Goal: Task Accomplishment & Management: Manage account settings

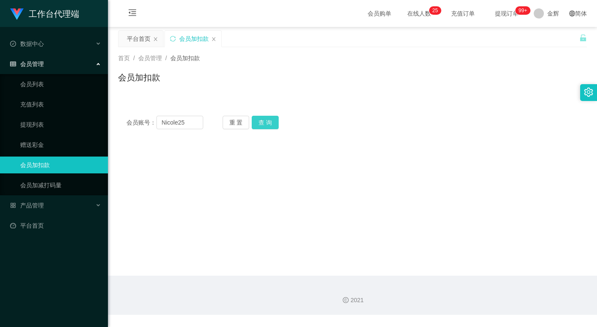
type input "Nicole25"
click at [267, 123] on button "查 询" at bounding box center [265, 122] width 27 height 13
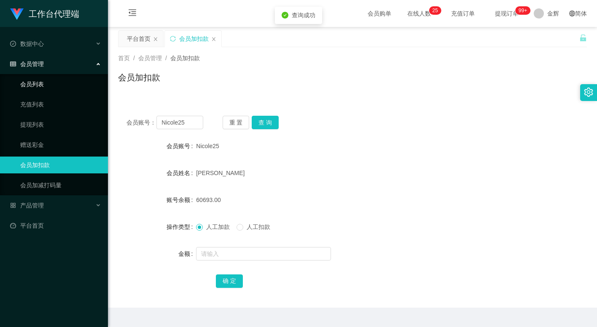
click at [49, 78] on link "会员列表" at bounding box center [60, 84] width 81 height 17
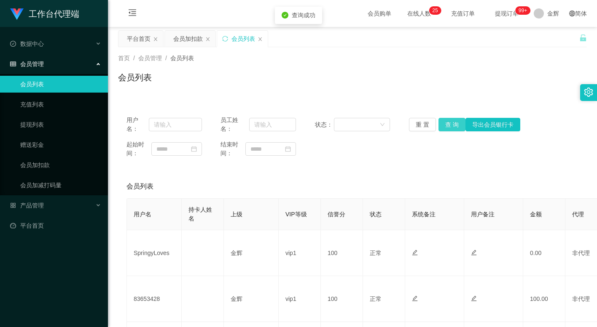
click at [454, 125] on button "查 询" at bounding box center [451, 124] width 27 height 13
click at [277, 127] on input "text" at bounding box center [272, 124] width 47 height 13
paste input "Nicole25"
type input "Nicole25"
click at [452, 126] on button "查 询" at bounding box center [451, 124] width 27 height 13
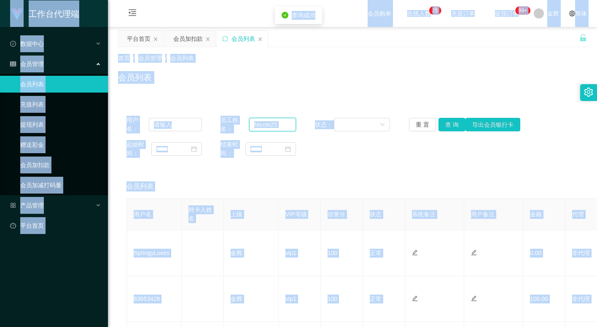
click at [271, 126] on input "Nicole25" at bounding box center [272, 124] width 47 height 13
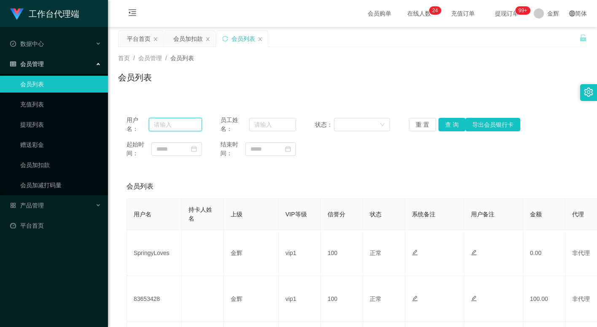
click at [181, 122] on input "text" at bounding box center [175, 124] width 53 height 13
paste input "Nicole25"
type input "Nicole25"
click at [451, 128] on button "查 询" at bounding box center [451, 124] width 27 height 13
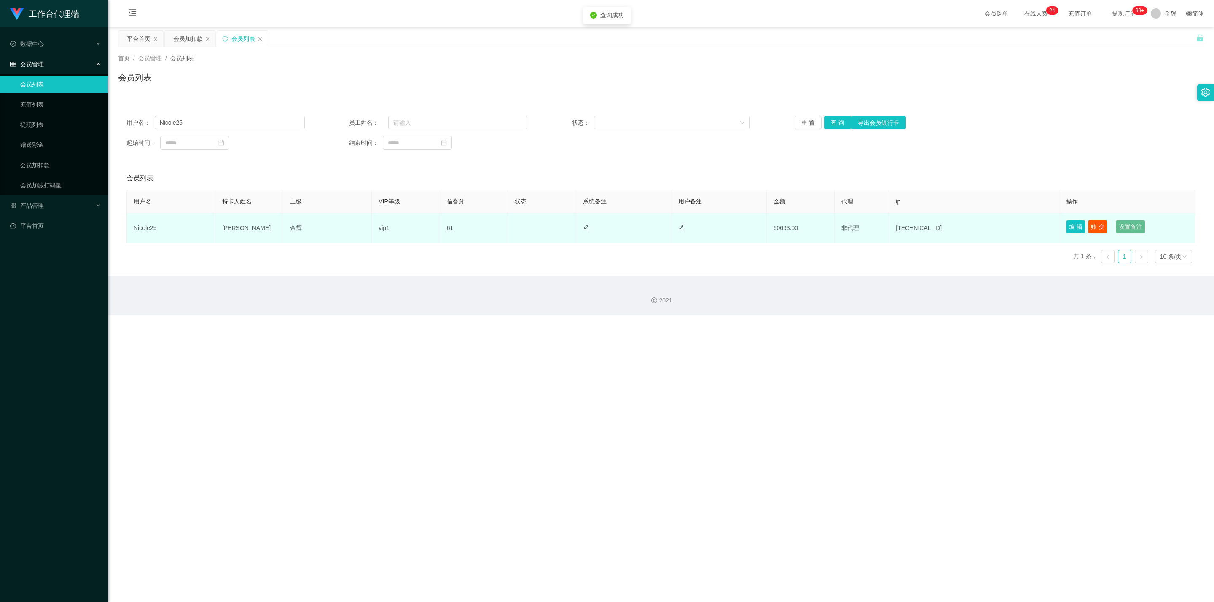
click at [596, 228] on button "账 变" at bounding box center [1097, 226] width 19 height 13
click at [596, 231] on button "编 辑" at bounding box center [1075, 226] width 19 height 13
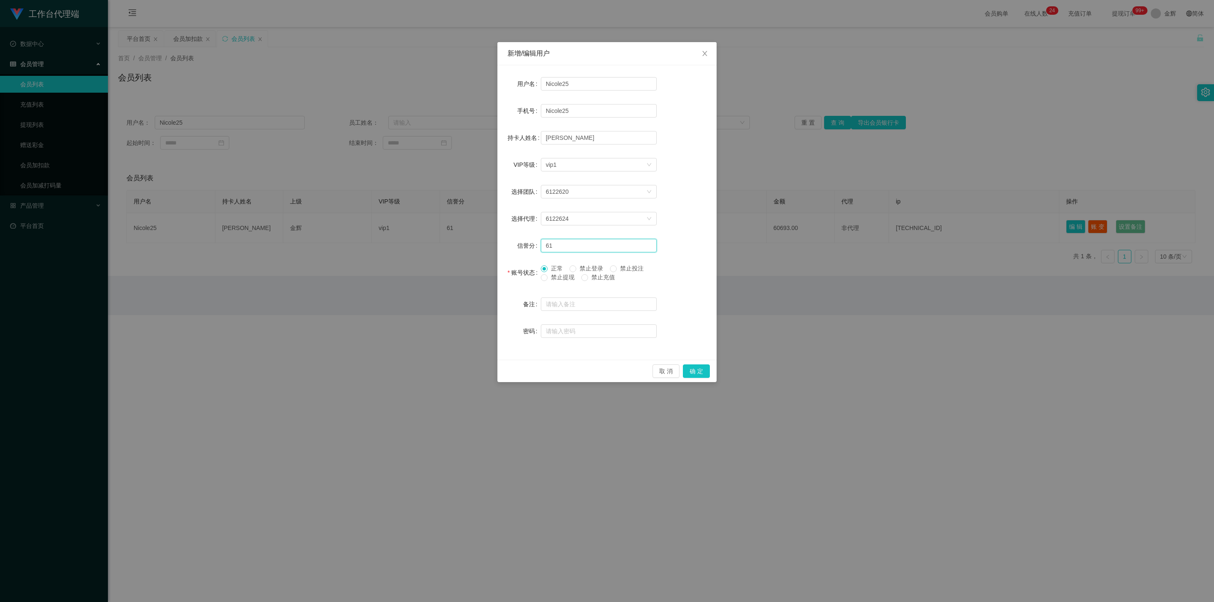
click at [577, 246] on input "61" at bounding box center [599, 245] width 116 height 13
type input "62"
click at [596, 327] on button "确 定" at bounding box center [696, 371] width 27 height 13
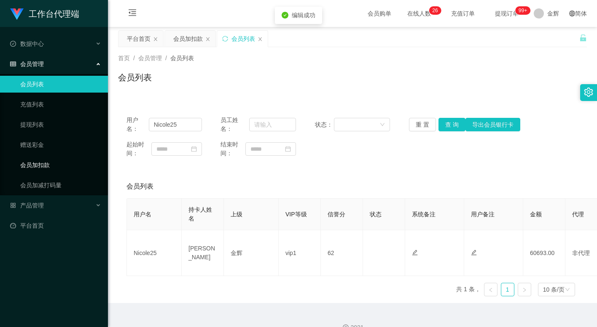
click at [54, 164] on link "会员加扣款" at bounding box center [60, 165] width 81 height 17
